Goal: Check status: Check status

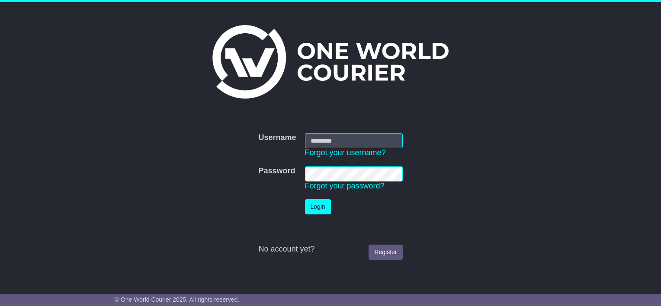
type input "**********"
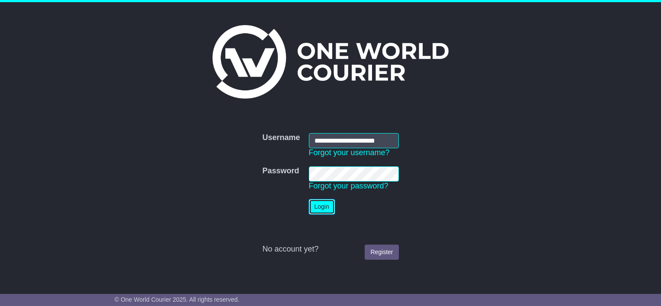
drag, startPoint x: 0, startPoint y: 0, endPoint x: 322, endPoint y: 206, distance: 382.7
click at [322, 206] on button "Login" at bounding box center [322, 207] width 26 height 15
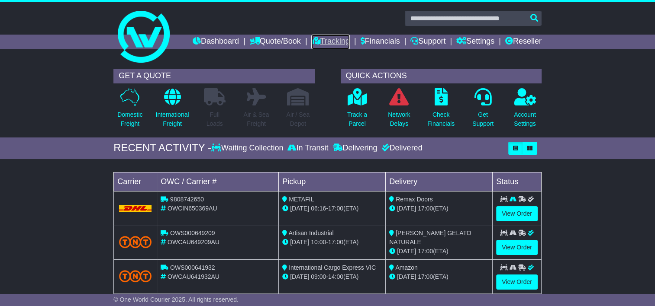
click at [335, 41] on link "Tracking" at bounding box center [330, 42] width 38 height 15
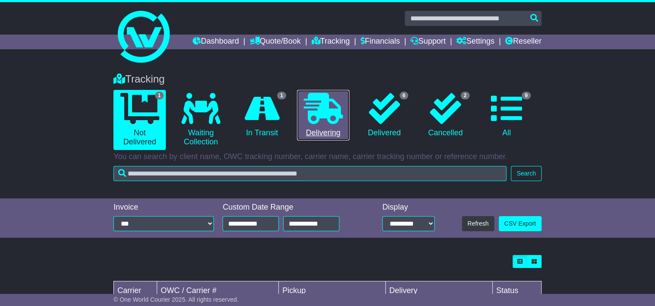
click at [328, 127] on link "0 Delivering" at bounding box center [323, 115] width 52 height 51
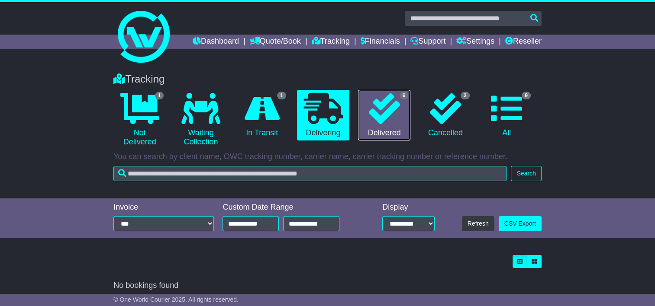
click at [393, 131] on link "6 Delivered" at bounding box center [384, 115] width 52 height 51
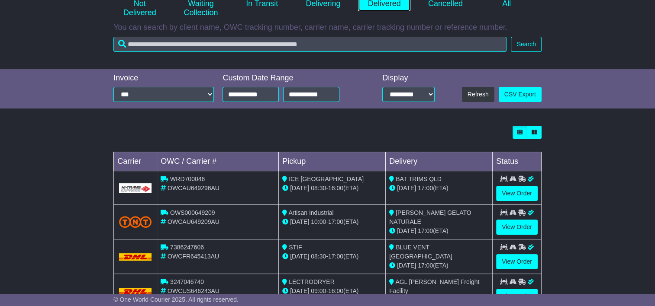
scroll to position [130, 0]
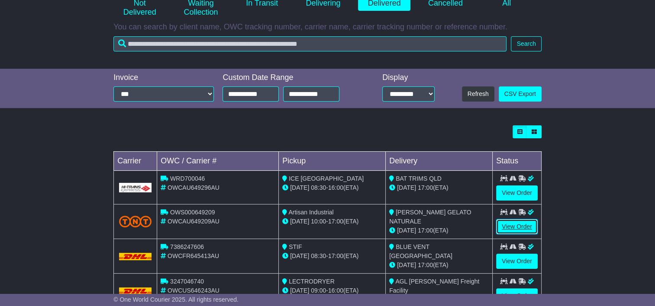
click at [512, 226] on link "View Order" at bounding box center [517, 226] width 42 height 15
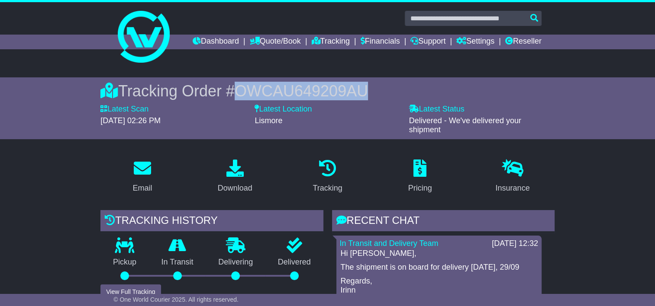
drag, startPoint x: 365, startPoint y: 90, endPoint x: 241, endPoint y: 89, distance: 124.7
click at [241, 89] on div "Tracking Order # OWCAU649209AU" at bounding box center [327, 91] width 454 height 19
drag, startPoint x: 241, startPoint y: 89, endPoint x: 249, endPoint y: 88, distance: 8.2
copy span "OWCAU649209AU"
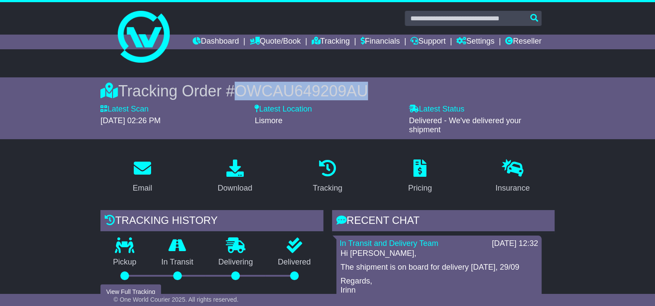
drag, startPoint x: 364, startPoint y: 90, endPoint x: 240, endPoint y: 90, distance: 124.7
click at [239, 90] on div "Tracking Order # OWCAU649209AU" at bounding box center [327, 91] width 454 height 19
drag, startPoint x: 240, startPoint y: 90, endPoint x: 252, endPoint y: 88, distance: 12.2
copy span "OWCAU649209AU"
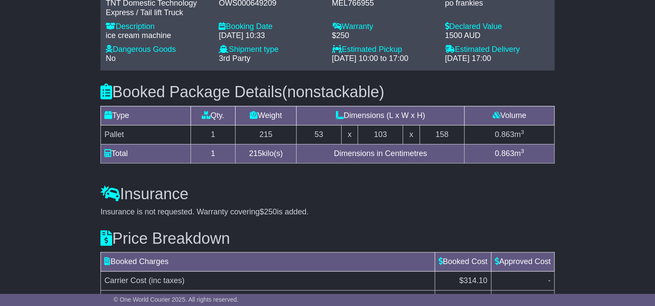
scroll to position [757, 0]
